Goal: Check status: Check status

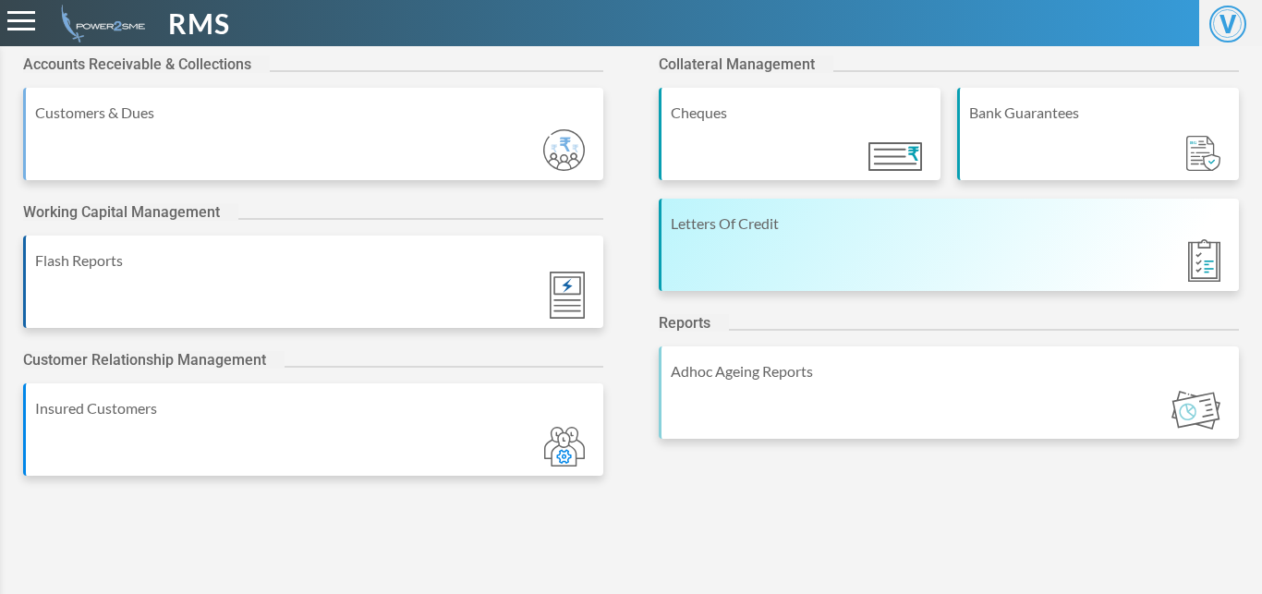
click at [737, 270] on div "Letters Of Credit" at bounding box center [949, 245] width 580 height 92
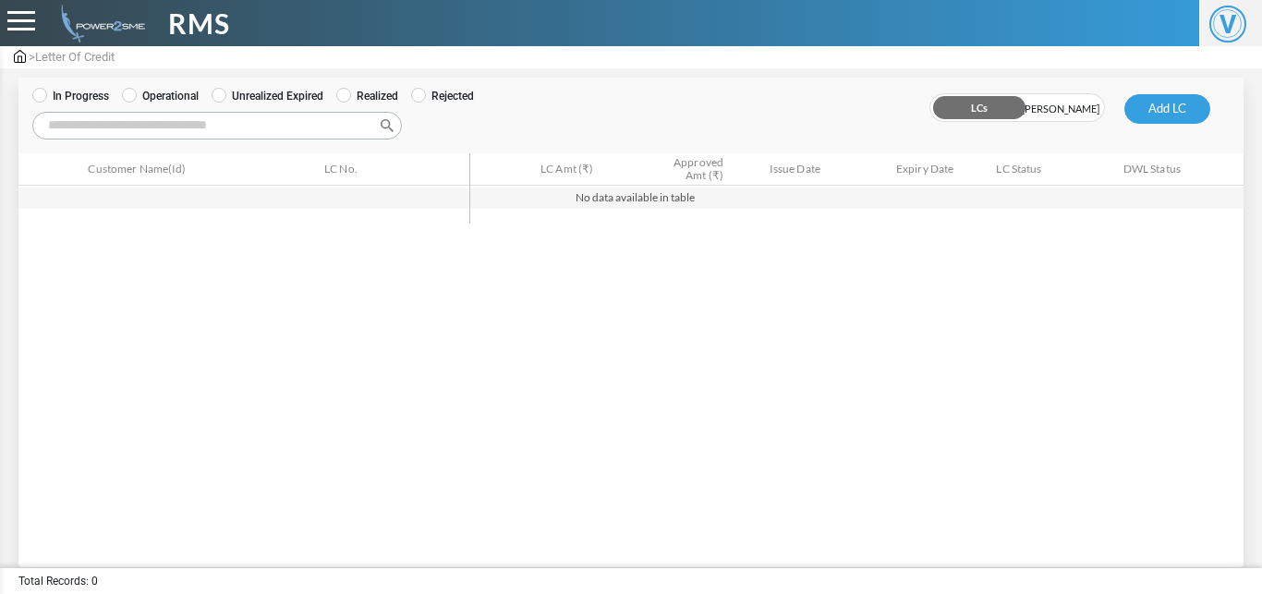
click at [144, 97] on label "Operational" at bounding box center [160, 96] width 77 height 17
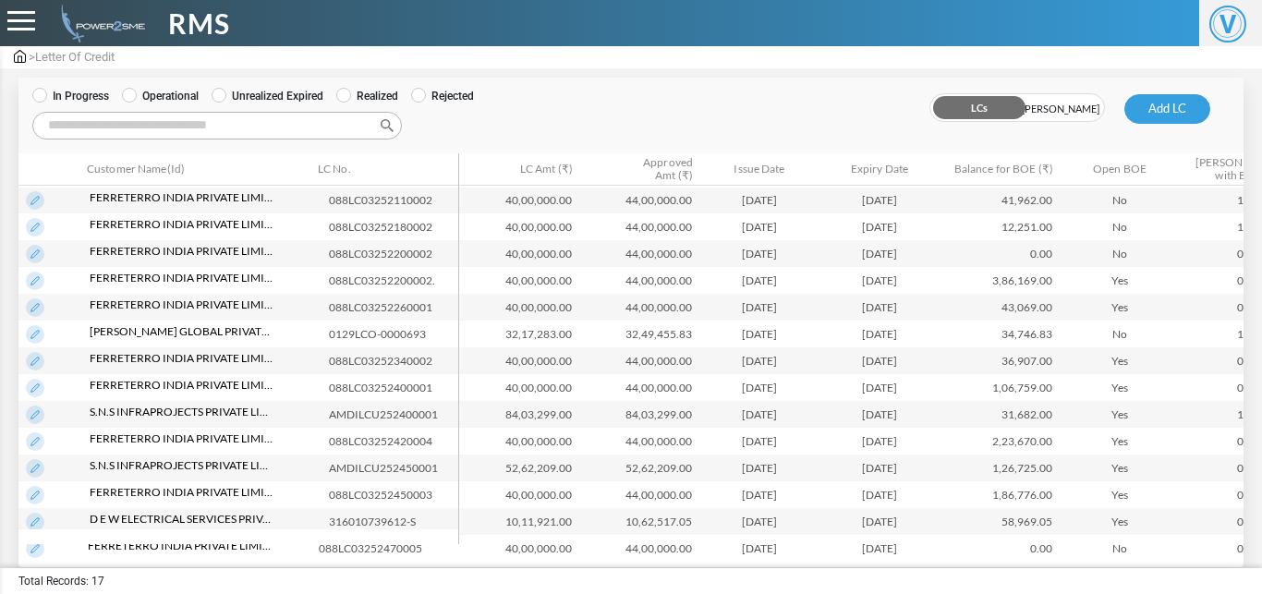
scroll to position [118, 0]
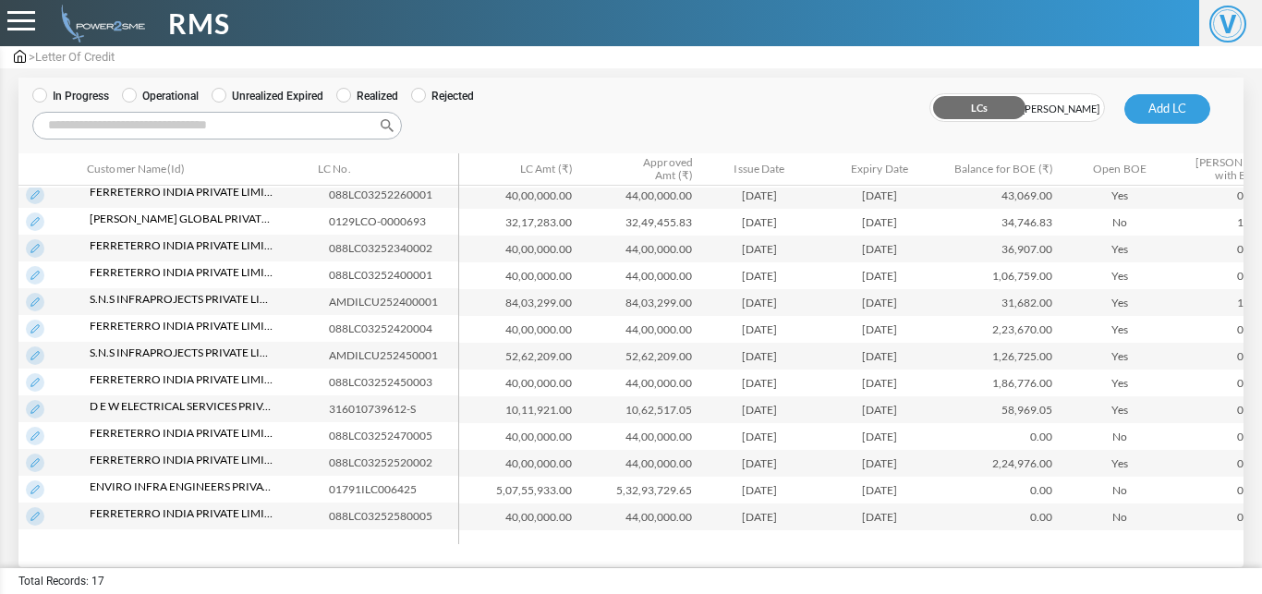
click at [34, 490] on img at bounding box center [35, 489] width 18 height 18
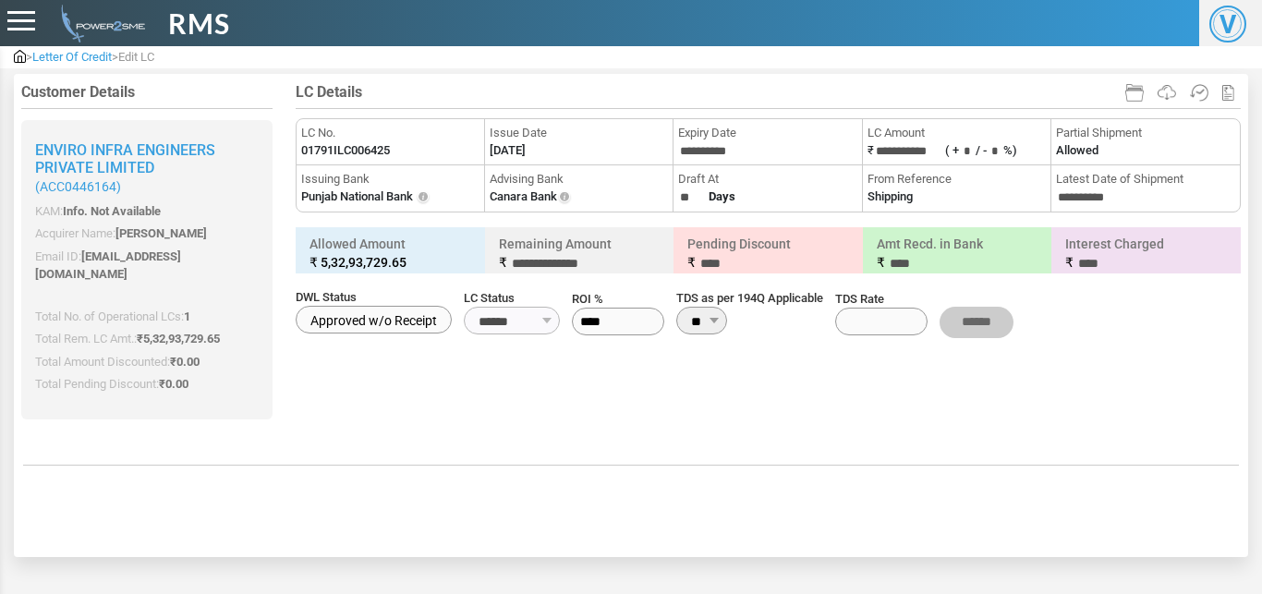
click at [361, 157] on label "01791ILC006425" at bounding box center [345, 150] width 89 height 18
copy li "LC No. 01791ILC006425"
click at [361, 157] on label "01791ILC006425" at bounding box center [345, 150] width 89 height 18
click at [522, 161] on li "Issue Date 15-09-2025" at bounding box center [579, 142] width 188 height 46
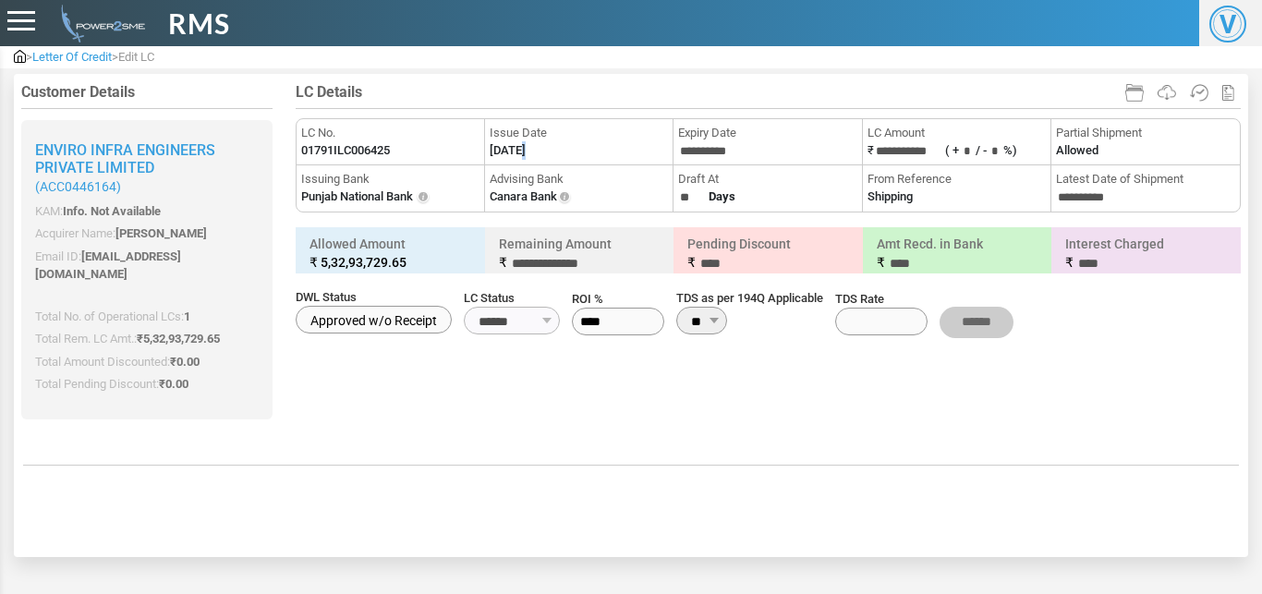
click at [522, 161] on li "Issue Date 15-09-2025" at bounding box center [579, 142] width 188 height 46
copy li "Issue Date"
click at [1088, 209] on li "**********" at bounding box center [1145, 188] width 188 height 46
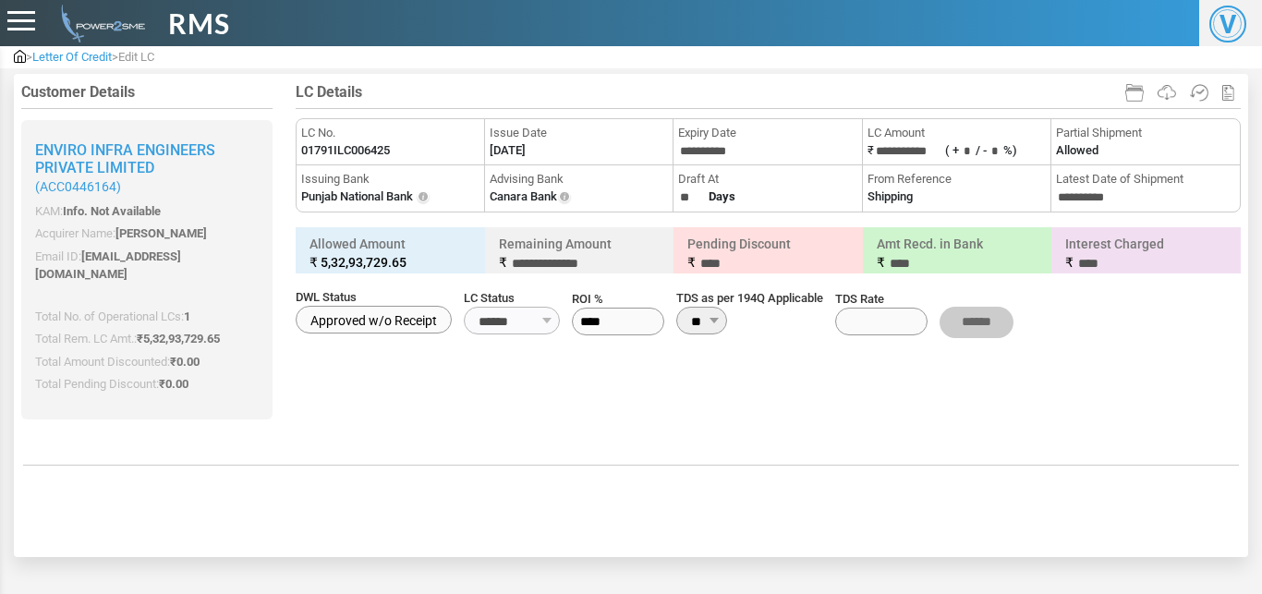
click at [1088, 209] on li "**********" at bounding box center [1145, 188] width 188 height 46
click at [521, 557] on html "**********" at bounding box center [631, 278] width 1262 height 557
click at [1162, 94] on img at bounding box center [1166, 92] width 18 height 15
click at [1166, 89] on img at bounding box center [1166, 92] width 18 height 15
click at [94, 63] on span "Letter Of Credit" at bounding box center [71, 57] width 79 height 14
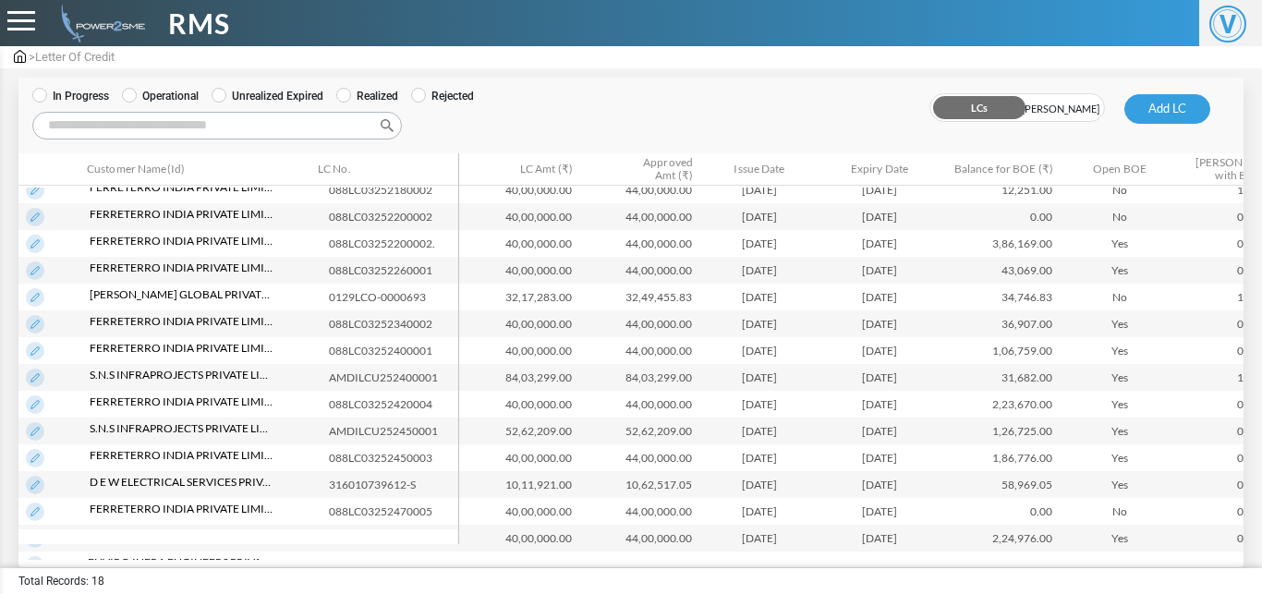
scroll to position [145, 0]
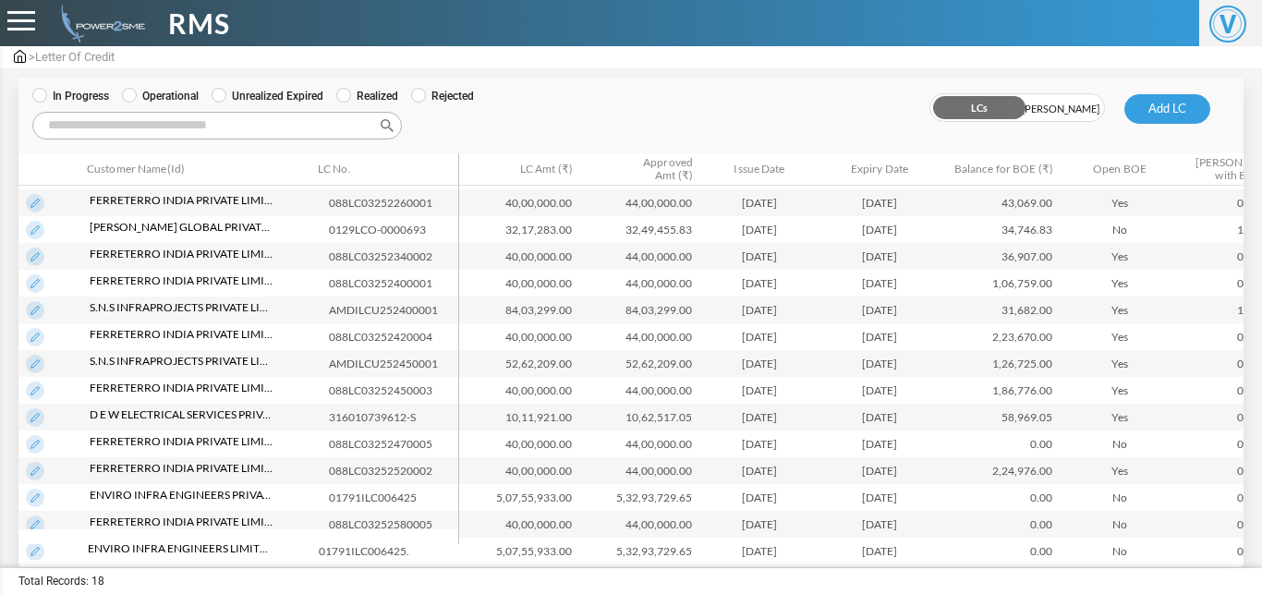
scroll to position [154, 0]
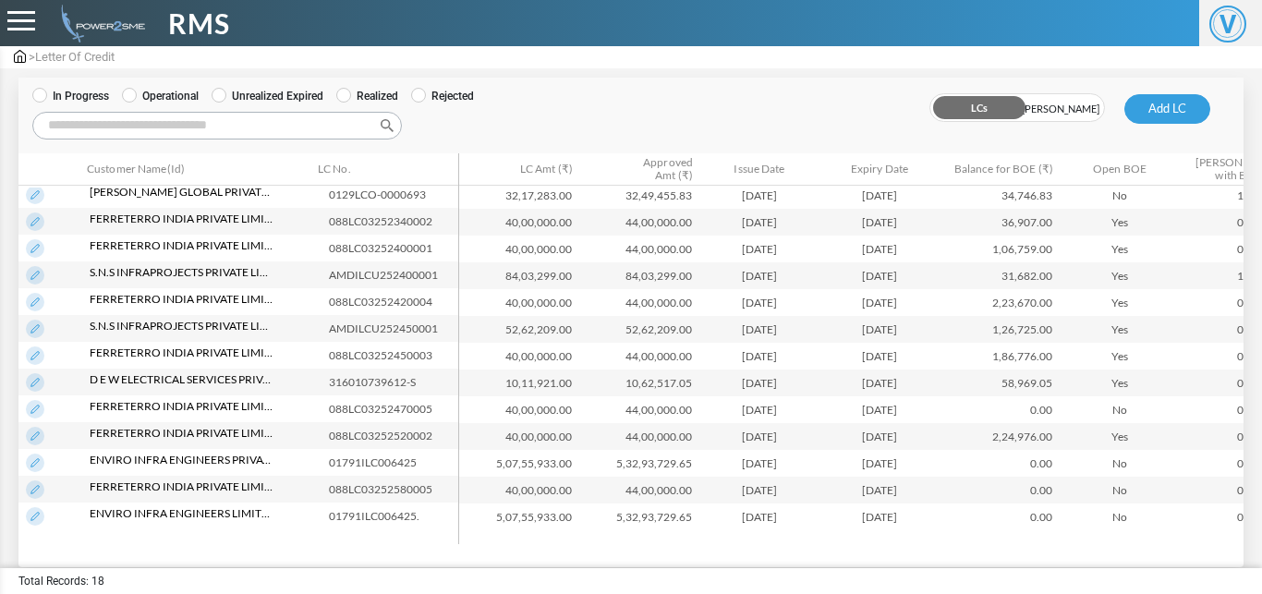
click at [37, 488] on img at bounding box center [35, 489] width 18 height 18
